Goal: Task Accomplishment & Management: Use online tool/utility

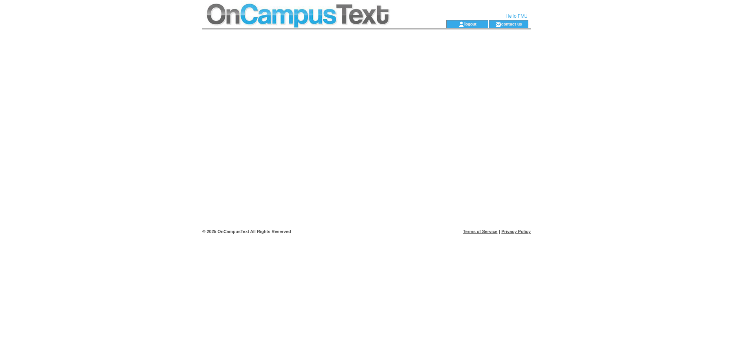
click at [308, 14] on td at bounding box center [310, 10] width 216 height 20
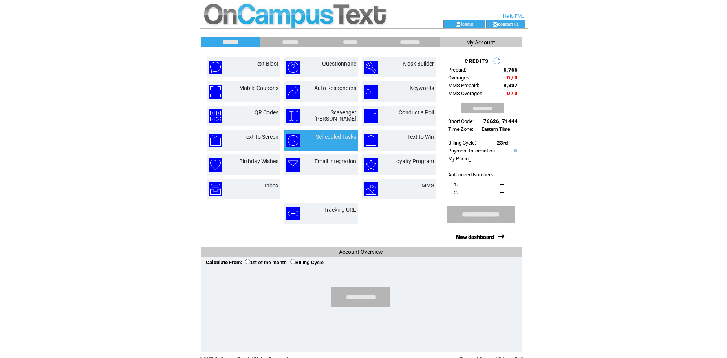
click at [326, 143] on td "Scheduled Tasks" at bounding box center [331, 141] width 50 height 14
